Goal: Task Accomplishment & Management: Manage account settings

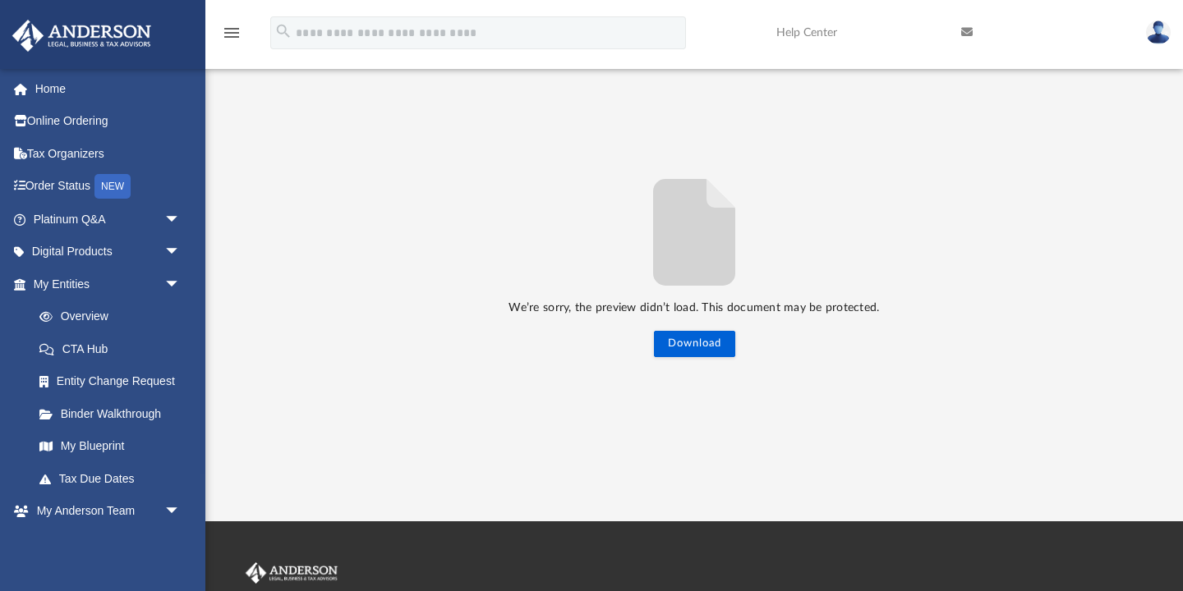
scroll to position [374, 880]
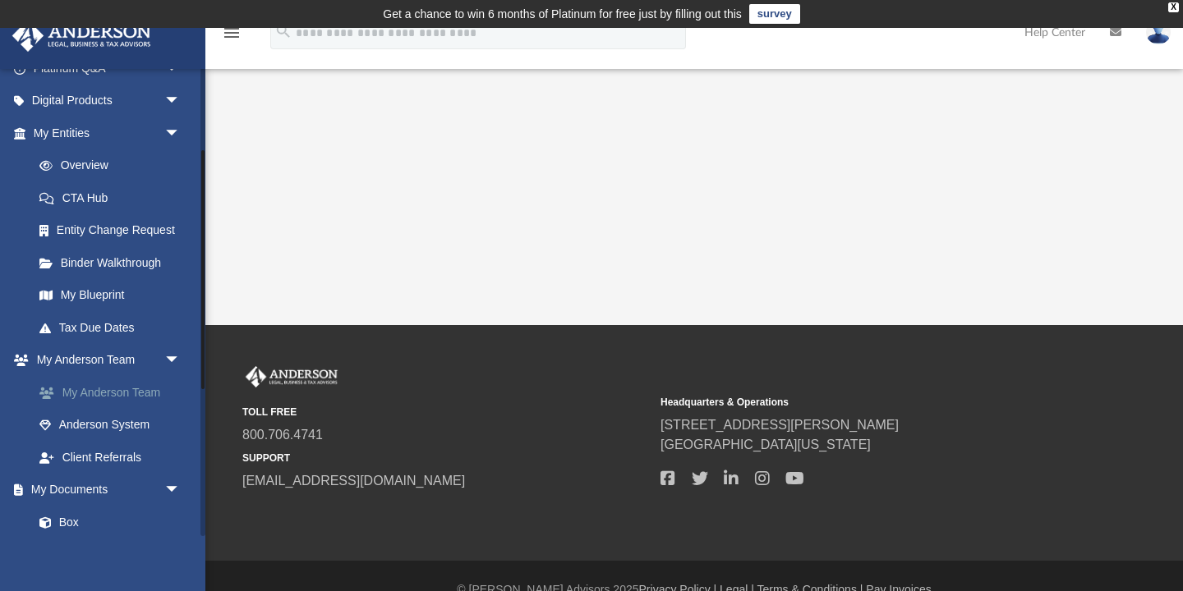
scroll to position [286, 0]
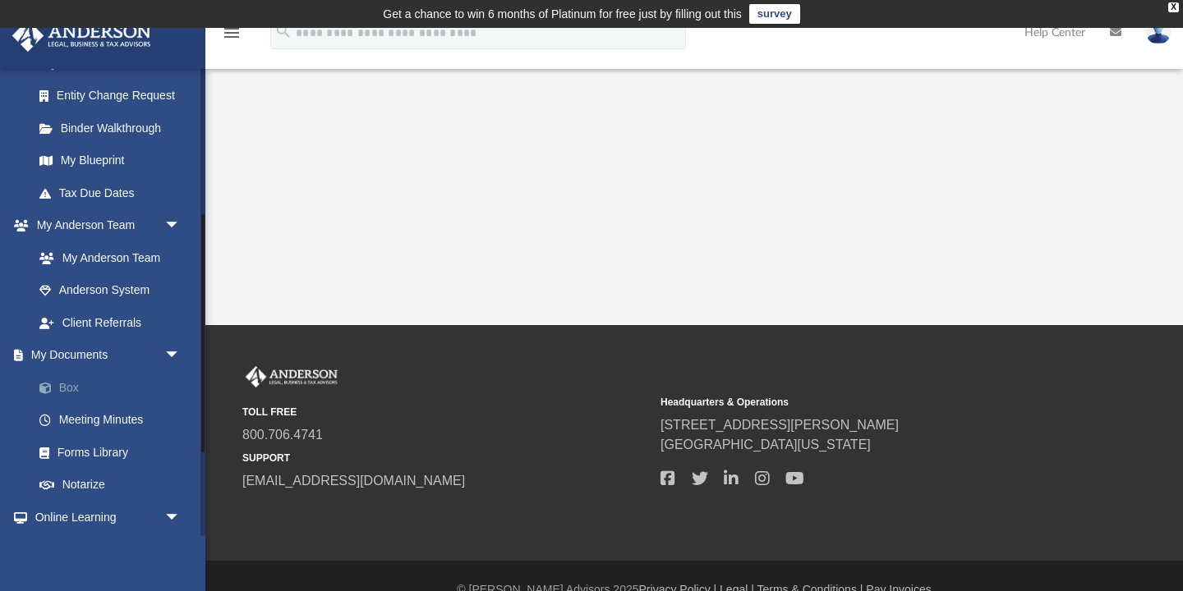
click at [65, 387] on link "Box" at bounding box center [114, 387] width 182 height 33
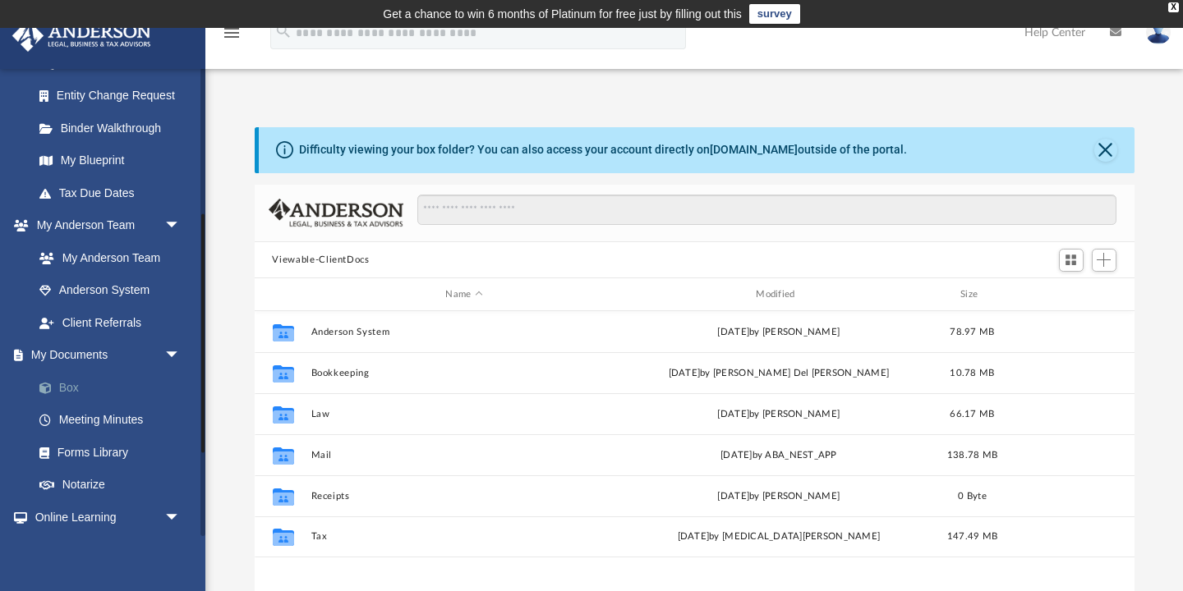
scroll to position [374, 880]
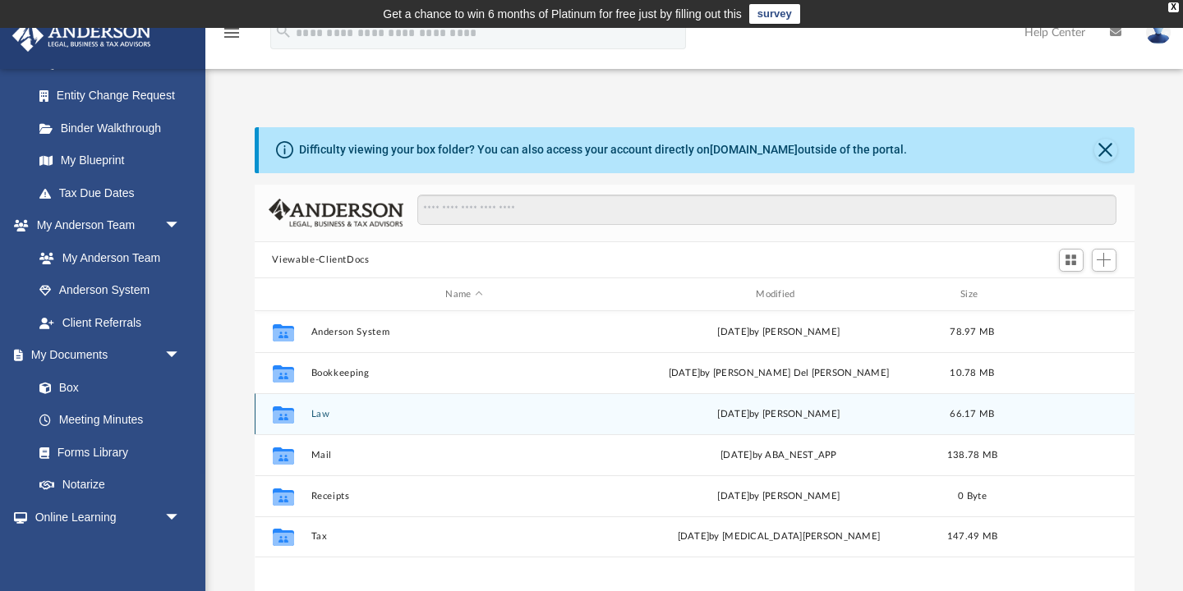
click at [311, 414] on button "Law" at bounding box center [463, 414] width 307 height 11
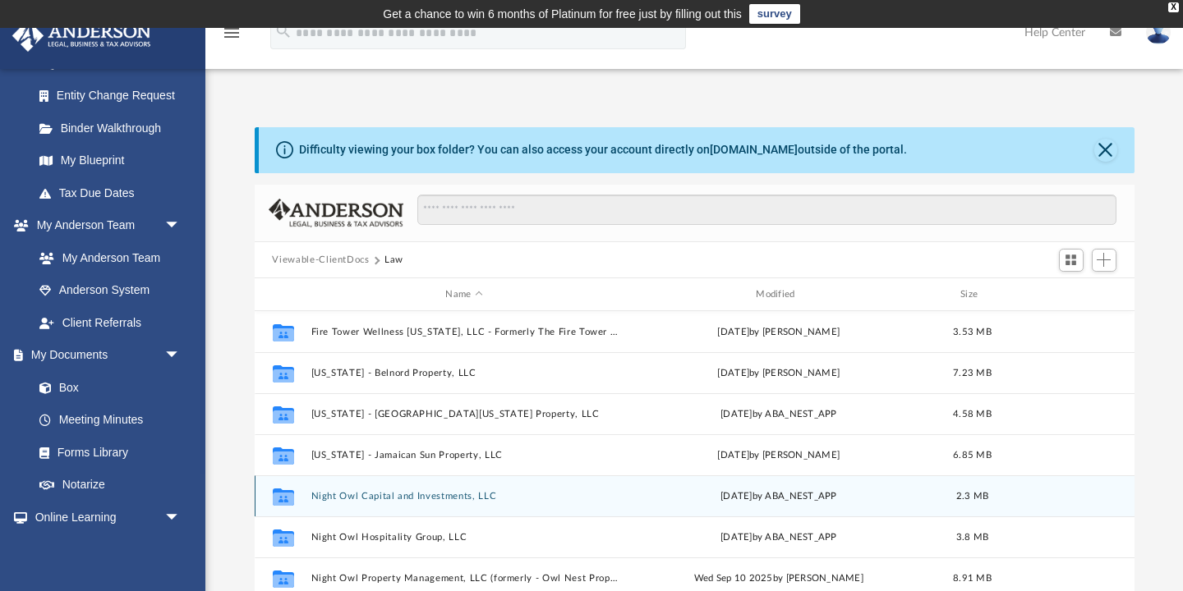
click at [446, 491] on button "Night Owl Capital and Investments, LLC" at bounding box center [463, 496] width 307 height 11
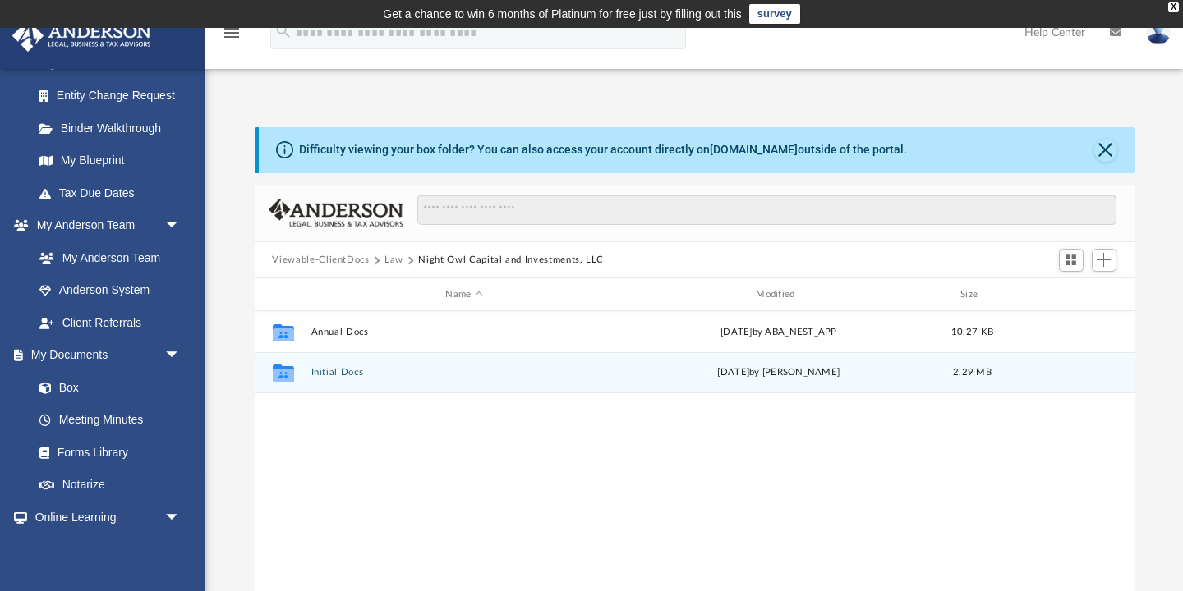
click at [329, 368] on button "Initial Docs" at bounding box center [463, 373] width 307 height 11
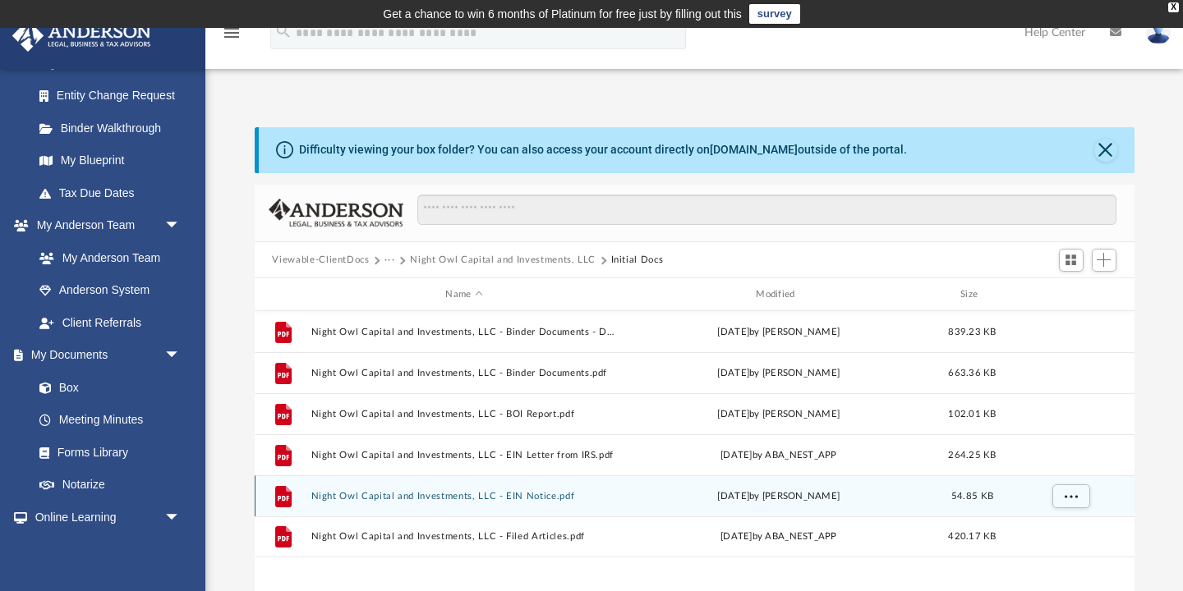
click at [495, 494] on button "Night Owl Capital and Investments, LLC - EIN Notice.pdf" at bounding box center [463, 496] width 307 height 11
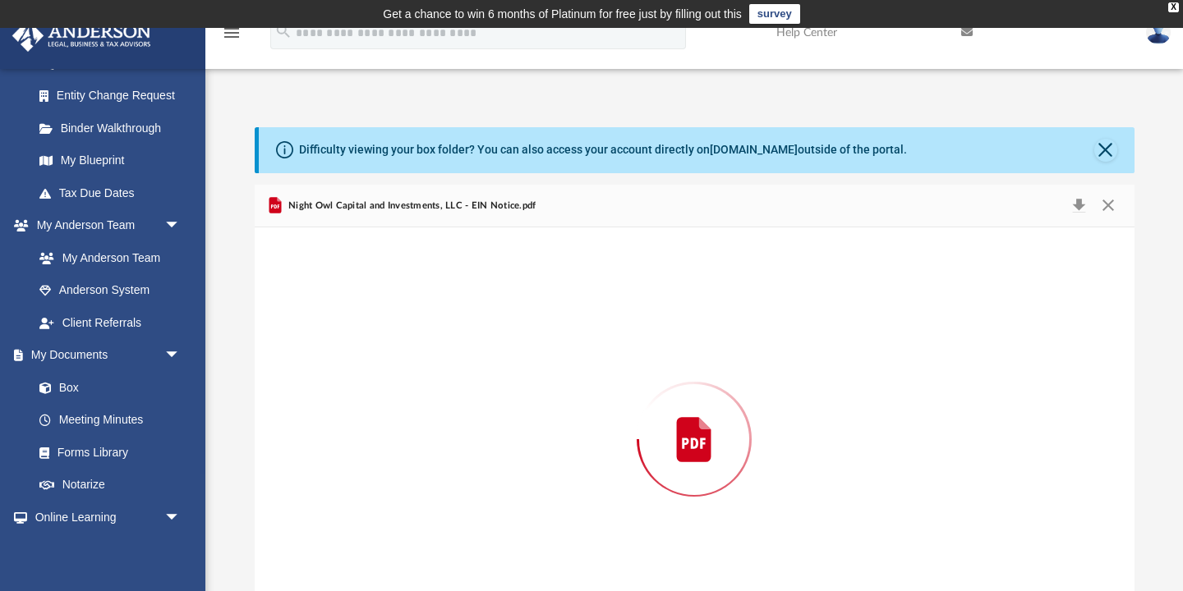
scroll to position [60, 0]
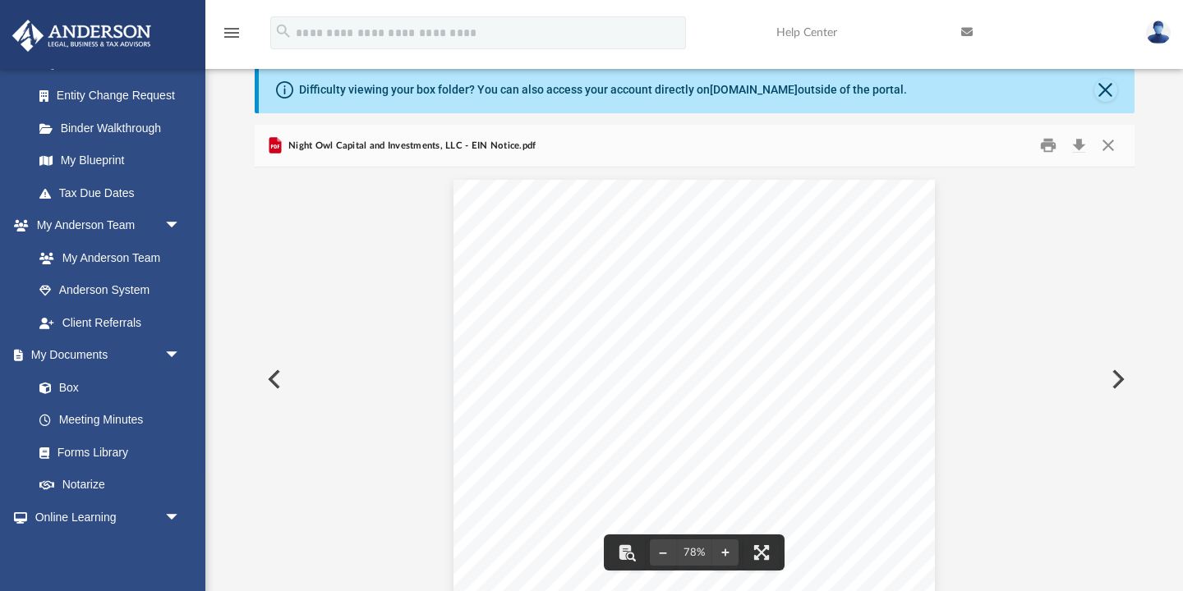
click at [278, 381] on button "Preview" at bounding box center [273, 379] width 36 height 46
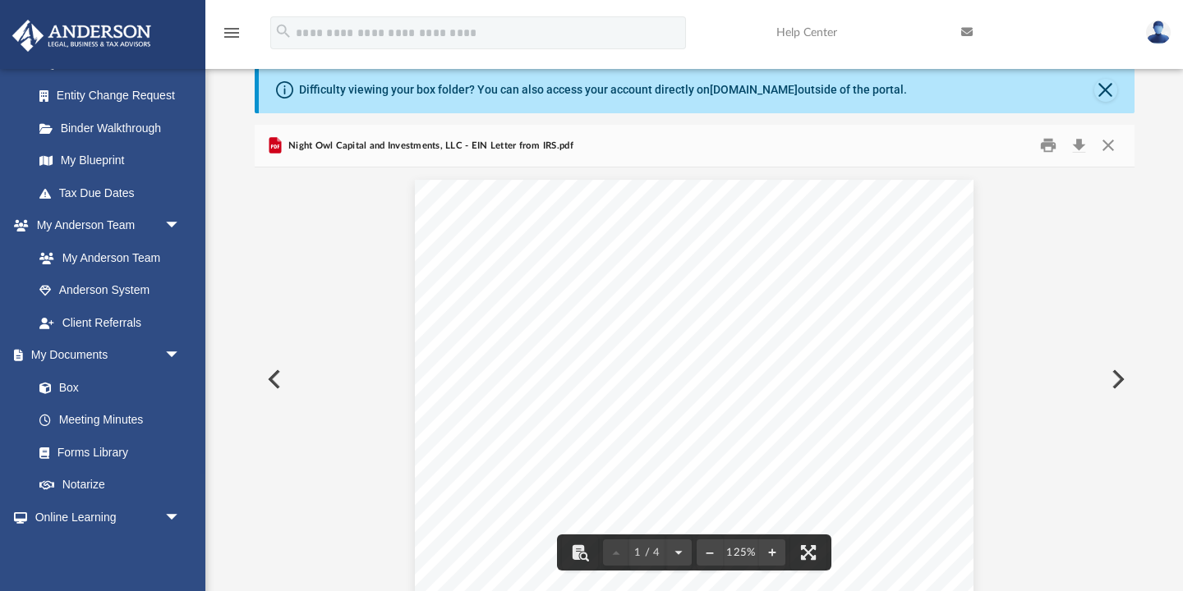
click at [518, 361] on div "Page 1" at bounding box center [694, 541] width 559 height 723
